Goal: Task Accomplishment & Management: Use online tool/utility

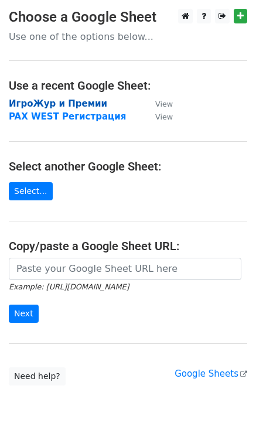
click at [40, 103] on strong "ИгроЖур и Премии" at bounding box center [58, 104] width 99 height 11
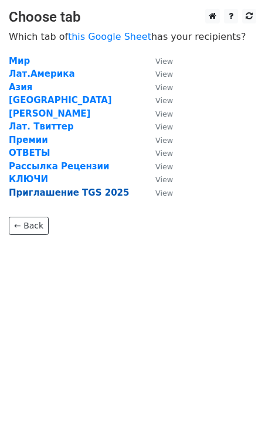
click at [47, 193] on strong "Приглашение TGS 2025" at bounding box center [69, 193] width 120 height 11
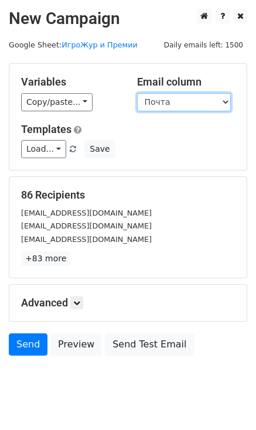
click at [199, 100] on select "Издание Персона Должность Почта Имя Имя на японском Комментарий" at bounding box center [184, 102] width 94 height 18
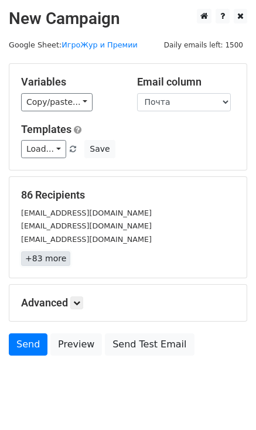
click at [50, 262] on link "+83 more" at bounding box center [45, 259] width 49 height 15
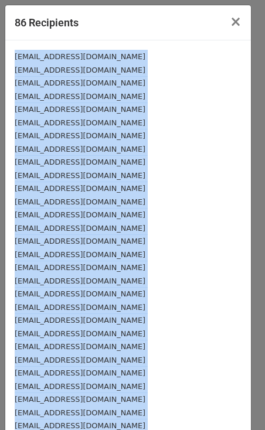
drag, startPoint x: 89, startPoint y: 368, endPoint x: 12, endPoint y: 58, distance: 319.7
copy div "info@e-sports-press.com news-pr@mynavi.jp info@saiganak.com release@gamerszone.…"
click at [134, 190] on div "[EMAIL_ADDRESS][DOMAIN_NAME]" at bounding box center [128, 188] width 227 height 13
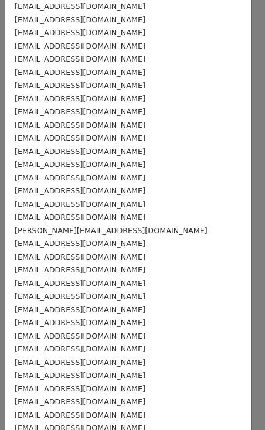
scroll to position [223, 0]
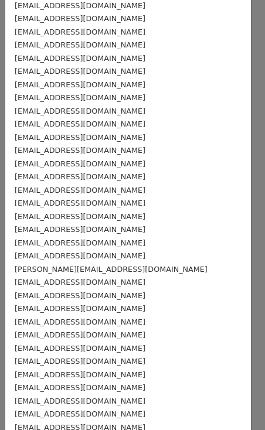
click at [162, 210] on div "[EMAIL_ADDRESS][DOMAIN_NAME]" at bounding box center [128, 216] width 227 height 13
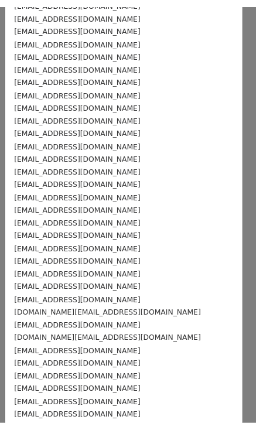
scroll to position [809, 0]
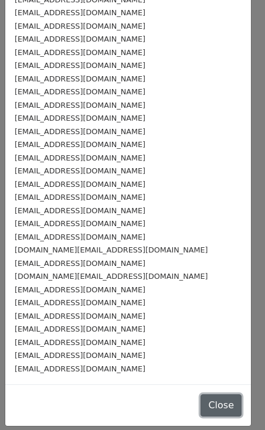
click at [205, 403] on button "Close" at bounding box center [221, 406] width 41 height 22
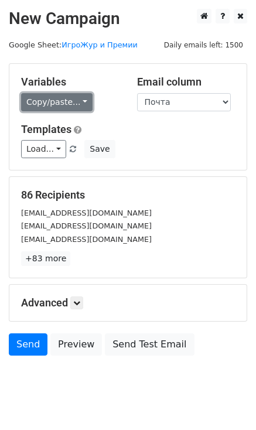
click at [73, 101] on link "Copy/paste..." at bounding box center [57, 102] width 72 height 18
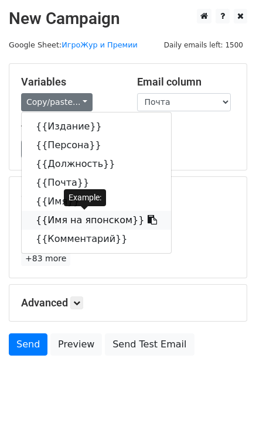
click at [57, 218] on link "{{Имя на японском}}" at bounding box center [97, 220] width 150 height 19
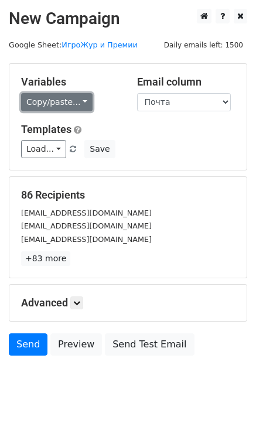
click at [76, 100] on link "Copy/paste..." at bounding box center [57, 102] width 72 height 18
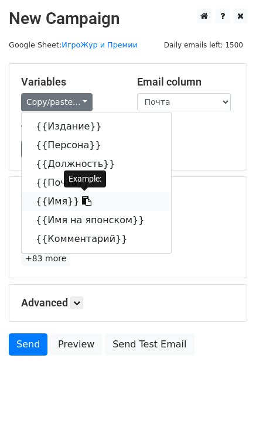
click at [57, 205] on link "{{Имя}}" at bounding box center [97, 201] width 150 height 19
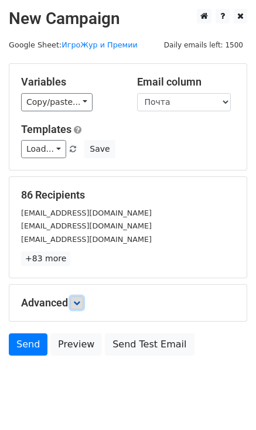
click at [80, 301] on icon at bounding box center [76, 303] width 7 height 7
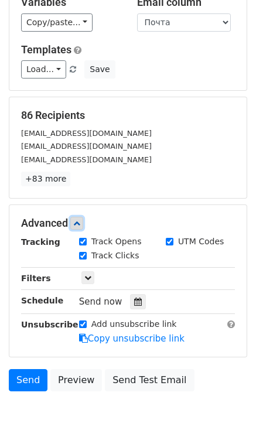
scroll to position [117, 0]
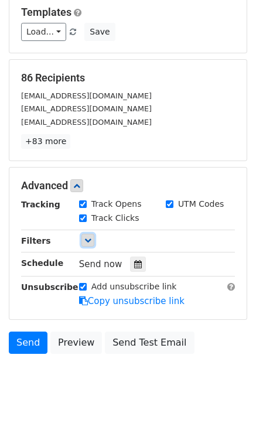
click at [90, 239] on icon at bounding box center [87, 240] width 7 height 7
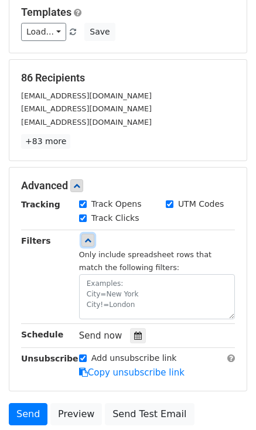
click at [89, 239] on icon at bounding box center [87, 240] width 7 height 7
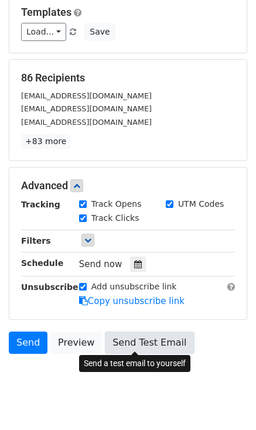
click at [123, 341] on link "Send Test Email" at bounding box center [149, 343] width 89 height 22
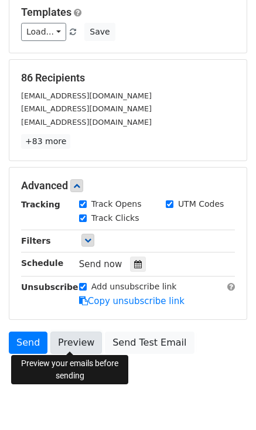
click at [73, 337] on link "Preview" at bounding box center [76, 343] width 52 height 22
click at [59, 337] on link "Preview" at bounding box center [76, 343] width 52 height 22
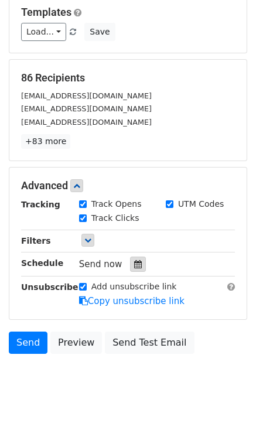
click at [135, 264] on icon at bounding box center [138, 264] width 8 height 8
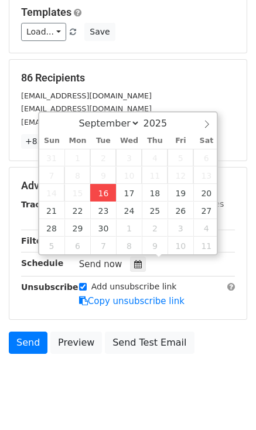
type input "2025-09-16 12:00"
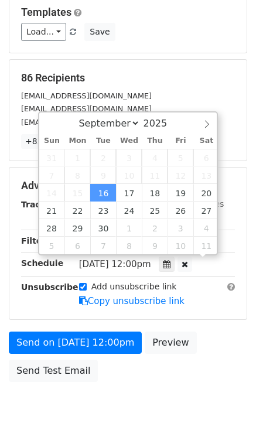
scroll to position [0, 0]
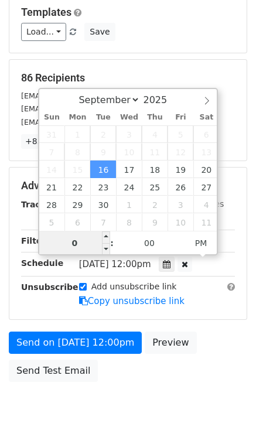
type input "05"
type input "2025-09-16 05:00"
click at [199, 240] on span "PM" at bounding box center [201, 243] width 32 height 23
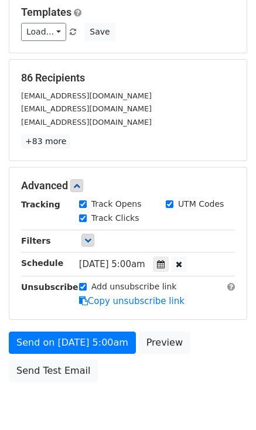
click at [252, 200] on main "New Campaign Daily emails left: 1500 Google Sheet: ИгроЖур и Премии Variables C…" at bounding box center [128, 140] width 256 height 497
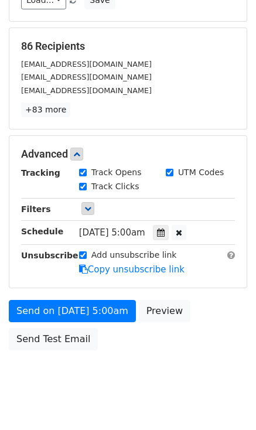
scroll to position [166, 0]
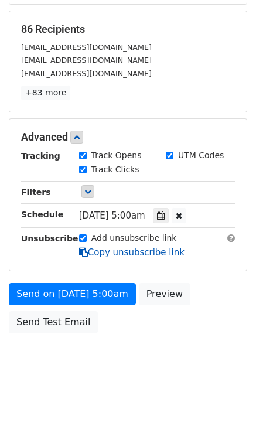
click at [104, 250] on link "Copy unsubscribe link" at bounding box center [132, 252] width 106 height 11
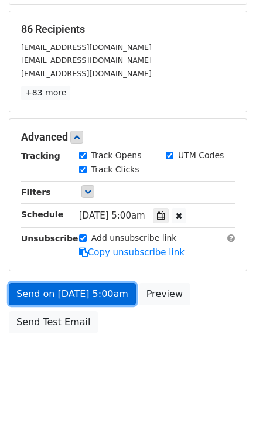
click at [80, 293] on link "Send on Sep 16 at 5:00am" at bounding box center [72, 294] width 127 height 22
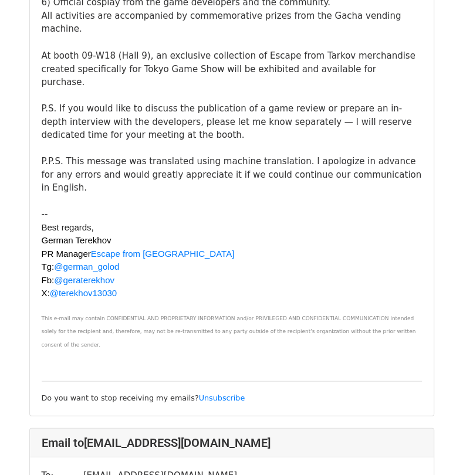
scroll to position [68135, 0]
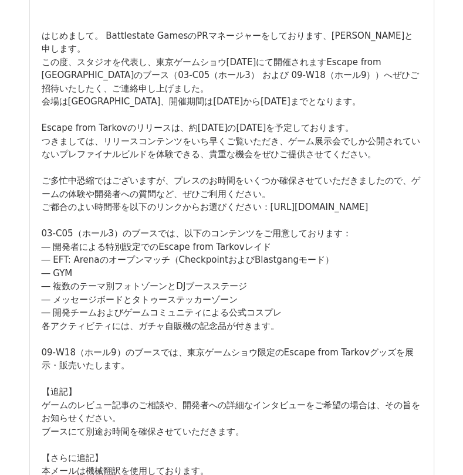
scroll to position [176, 0]
